Goal: Task Accomplishment & Management: Manage account settings

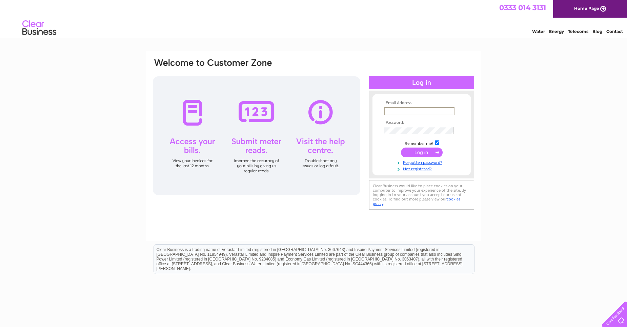
type input "[EMAIL_ADDRESS][DOMAIN_NAME]"
click at [420, 149] on input "submit" at bounding box center [422, 151] width 42 height 9
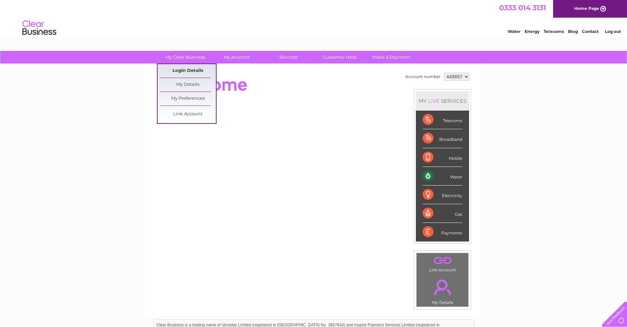
click at [192, 69] on link "Login Details" at bounding box center [188, 71] width 56 height 14
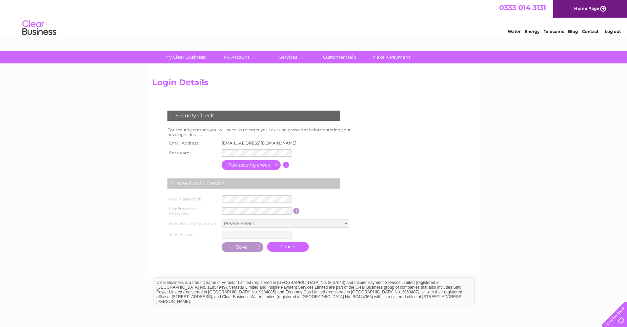
click at [477, 134] on div "Login Details 1. Security Check For security reasons you will need to re-enter …" at bounding box center [314, 169] width 336 height 210
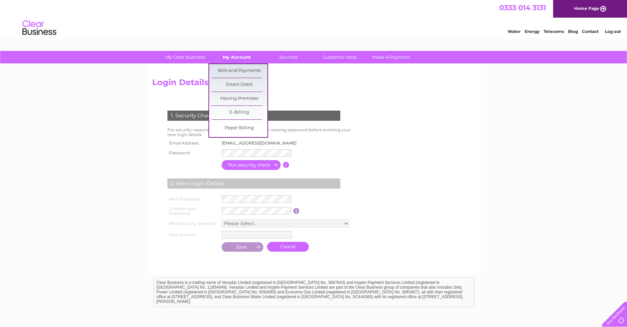
click at [226, 59] on link "My Account" at bounding box center [237, 57] width 56 height 13
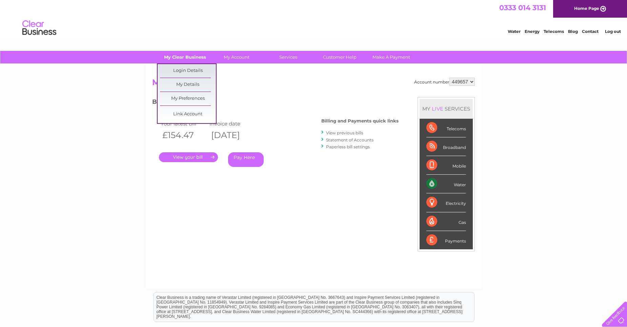
click at [186, 57] on link "My Clear Business" at bounding box center [185, 57] width 56 height 13
click at [190, 83] on link "My Details" at bounding box center [188, 85] width 56 height 14
